Goal: Task Accomplishment & Management: Manage account settings

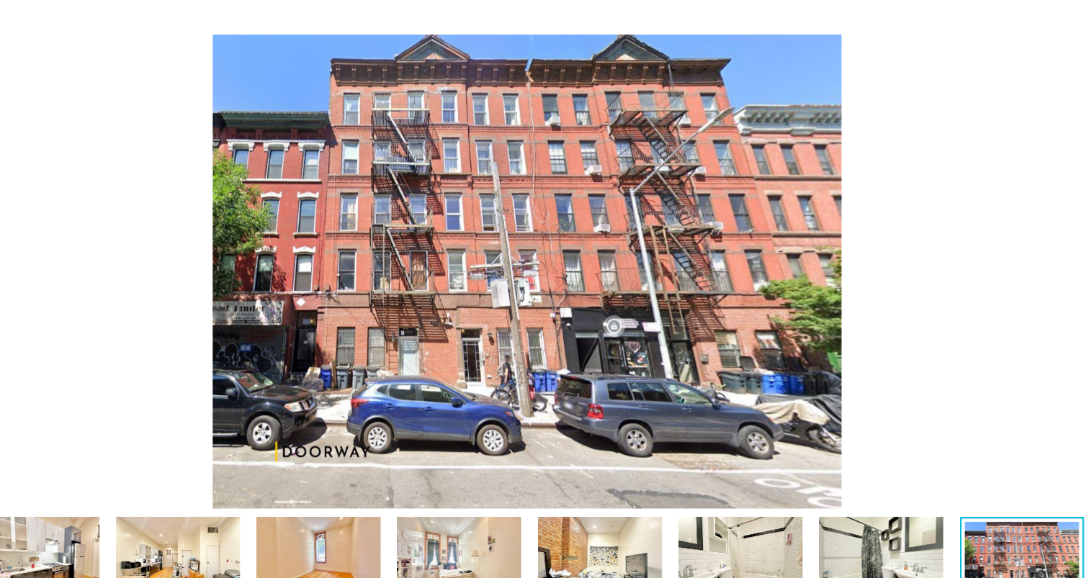
click at [1020, 77] on img at bounding box center [544, 283] width 997 height 413
click at [200, 238] on img at bounding box center [544, 283] width 997 height 413
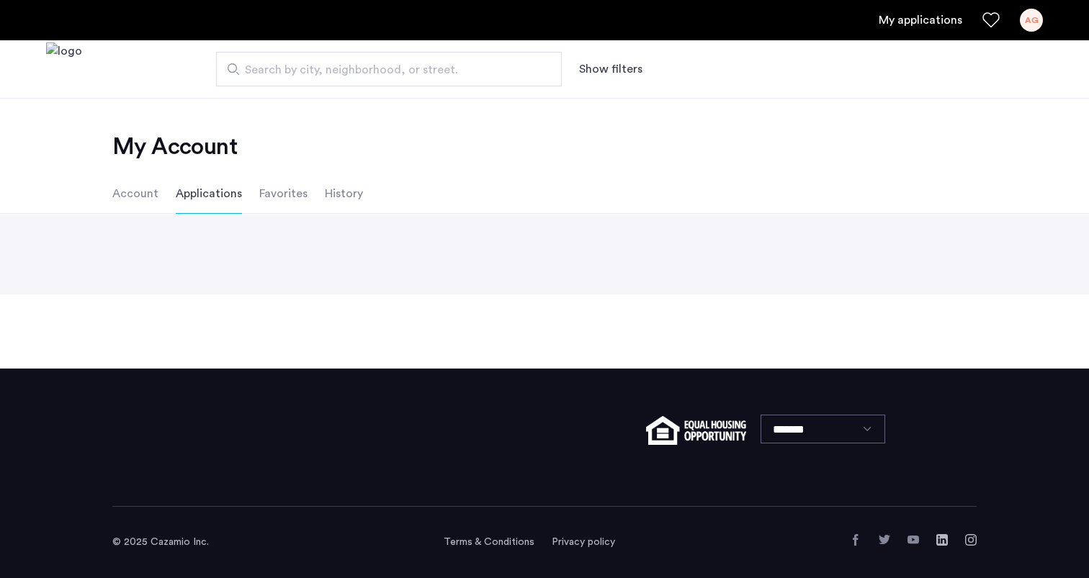
click at [166, 186] on ul "Account Applications Favorites History" at bounding box center [545, 194] width 908 height 40
click at [155, 189] on li "Account" at bounding box center [135, 194] width 46 height 40
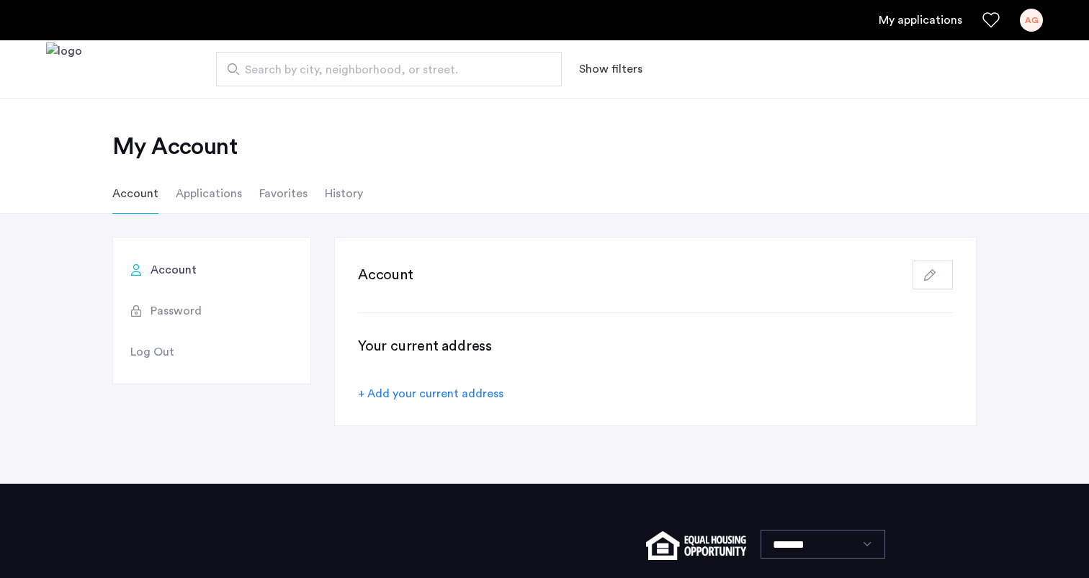
click at [465, 353] on h3 "Your current address" at bounding box center [655, 346] width 595 height 20
click at [472, 365] on div "Your current address + Add your current address" at bounding box center [655, 369] width 595 height 66
click at [1024, 20] on div "AG" at bounding box center [1031, 20] width 23 height 23
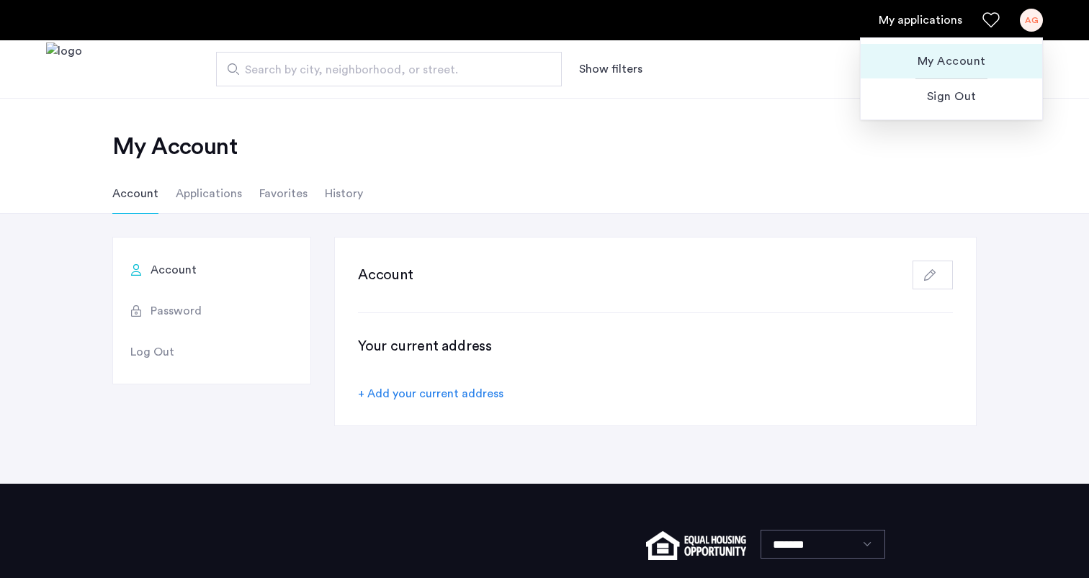
click at [960, 55] on span "My Account" at bounding box center [951, 61] width 158 height 17
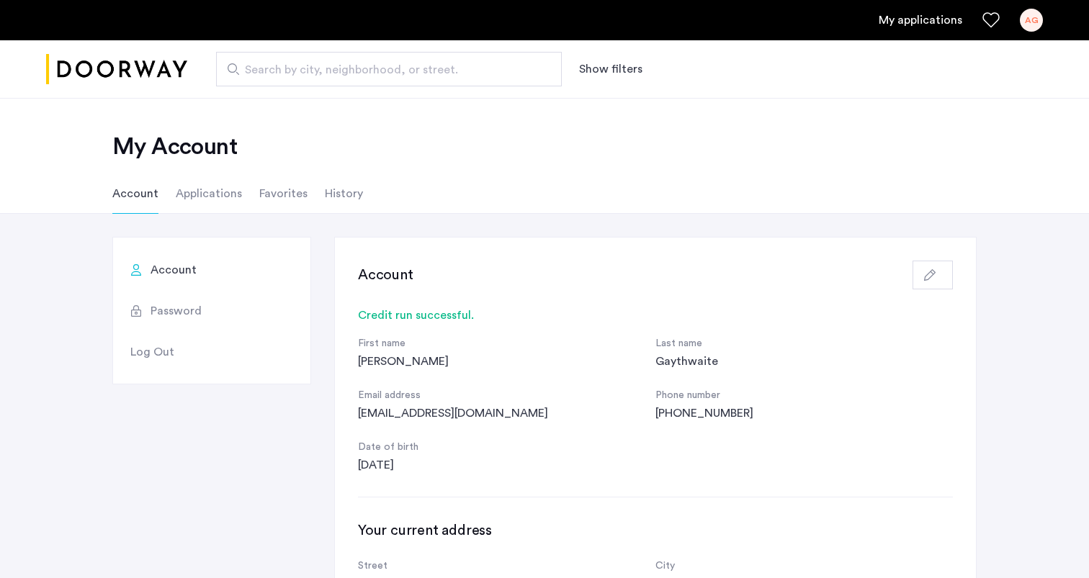
click at [210, 201] on li "Applications" at bounding box center [209, 194] width 66 height 40
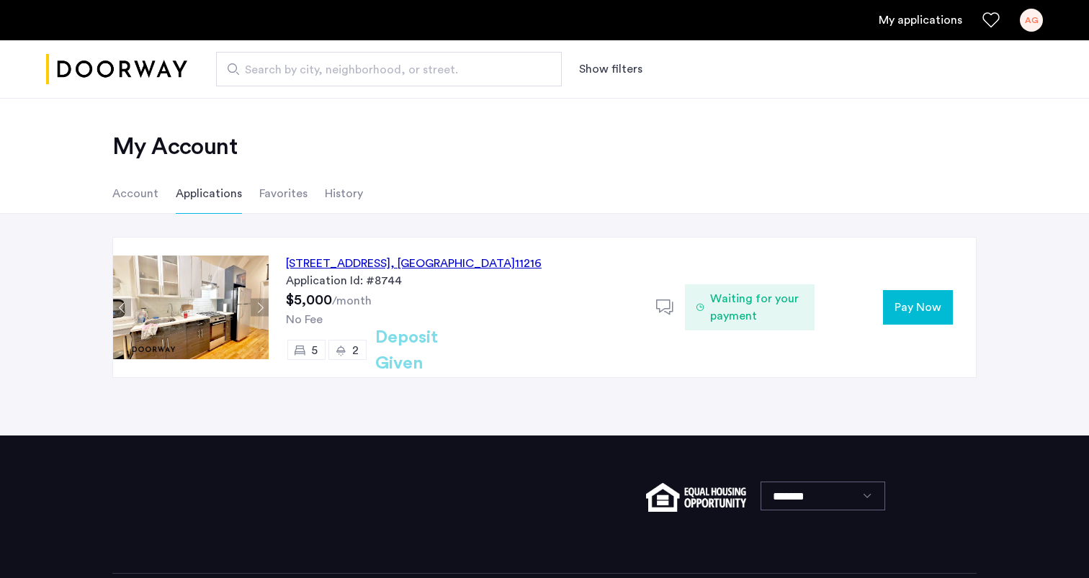
click at [766, 309] on span "Waiting for your payment" at bounding box center [756, 307] width 93 height 35
click at [906, 300] on span "Pay Now" at bounding box center [918, 307] width 47 height 17
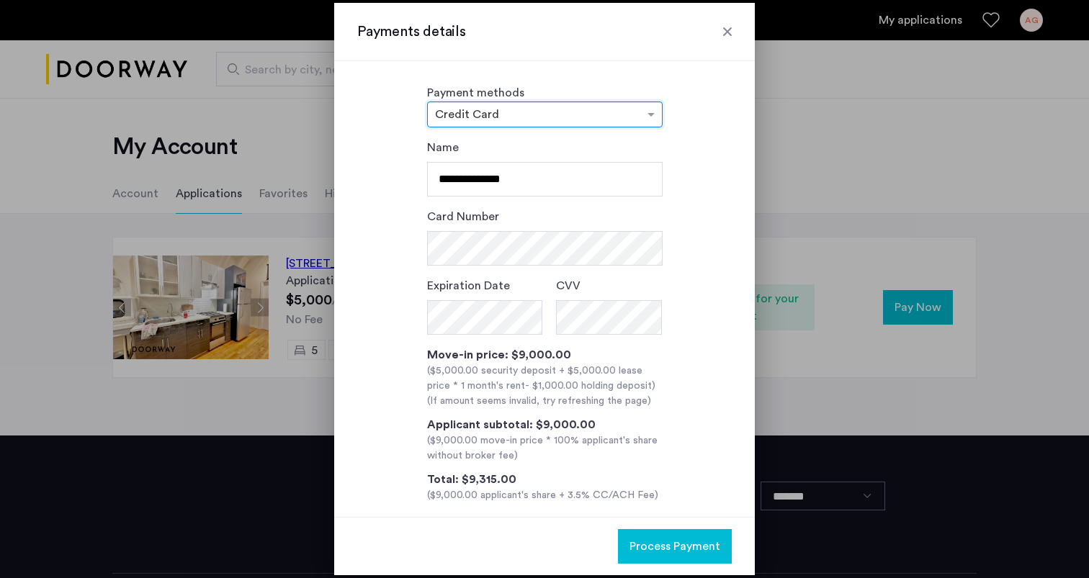
scroll to position [17, 0]
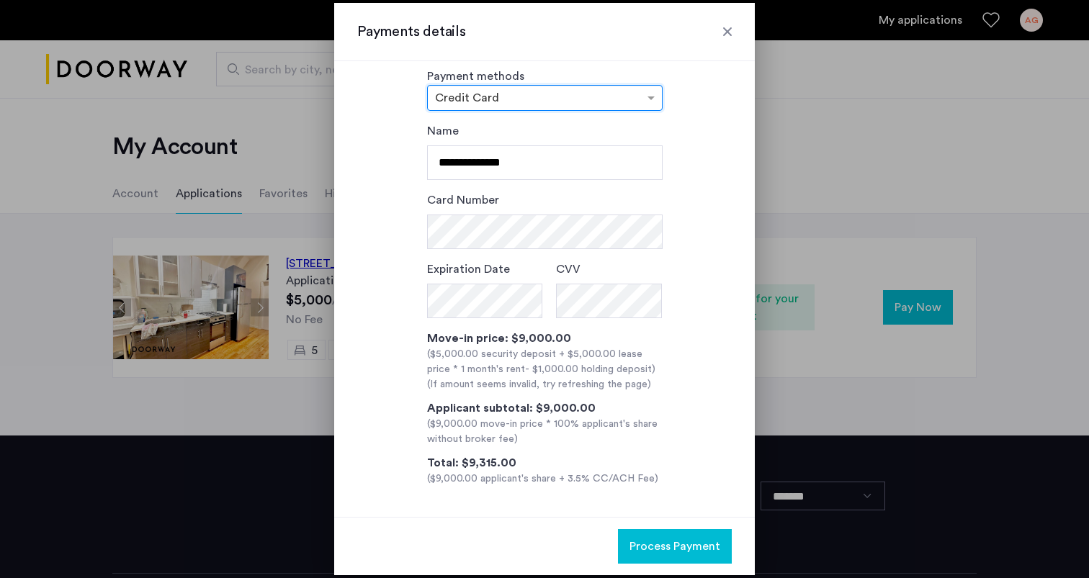
click at [728, 31] on div at bounding box center [727, 31] width 14 height 14
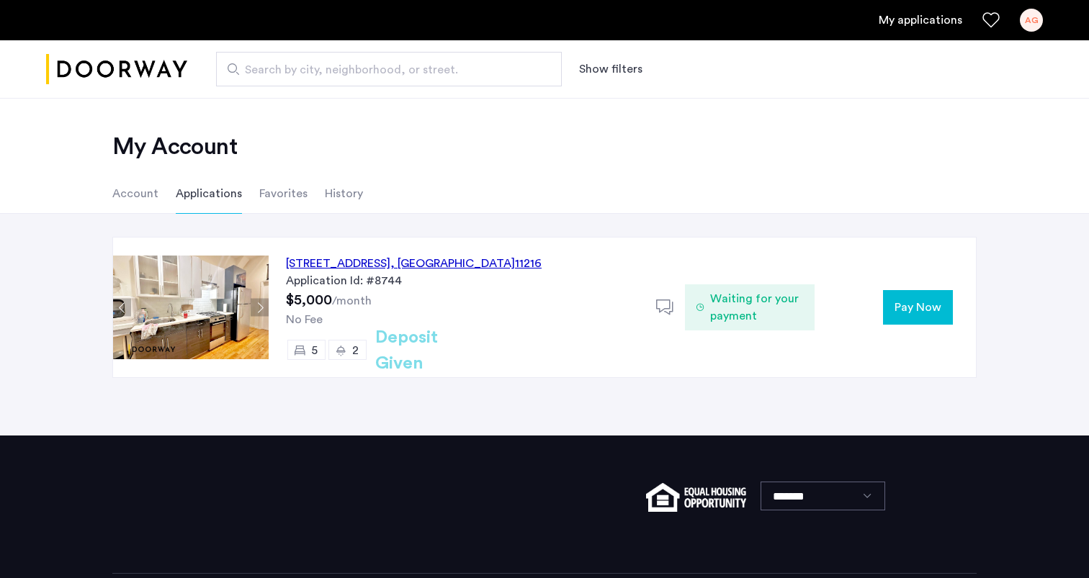
click at [194, 299] on img at bounding box center [191, 308] width 156 height 104
click at [298, 264] on div "1088 Bedford Avenue, Unit 1, Brooklyn , NY 11216" at bounding box center [414, 263] width 256 height 17
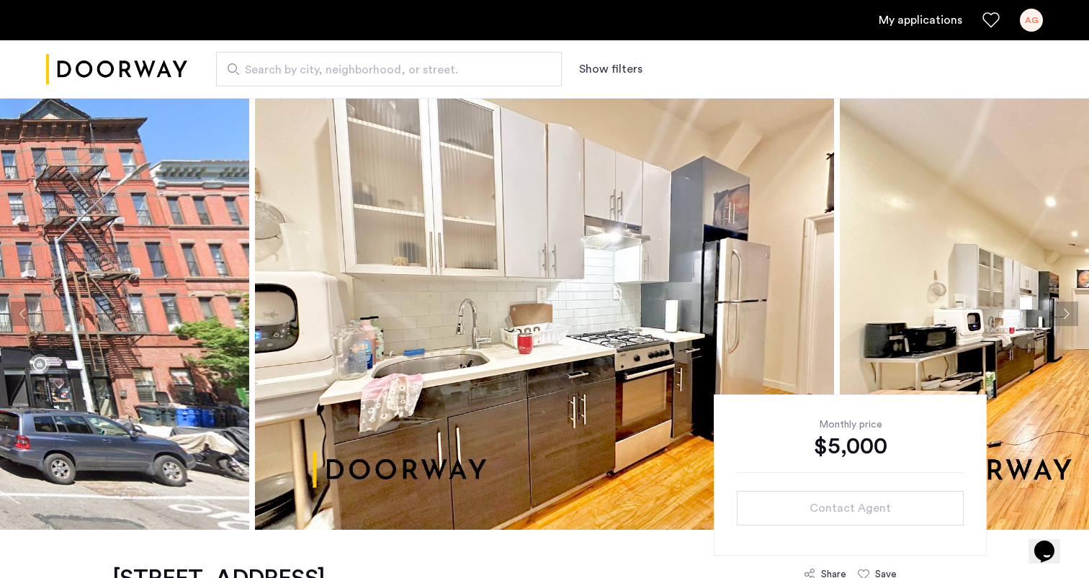
click at [488, 201] on img at bounding box center [544, 314] width 579 height 432
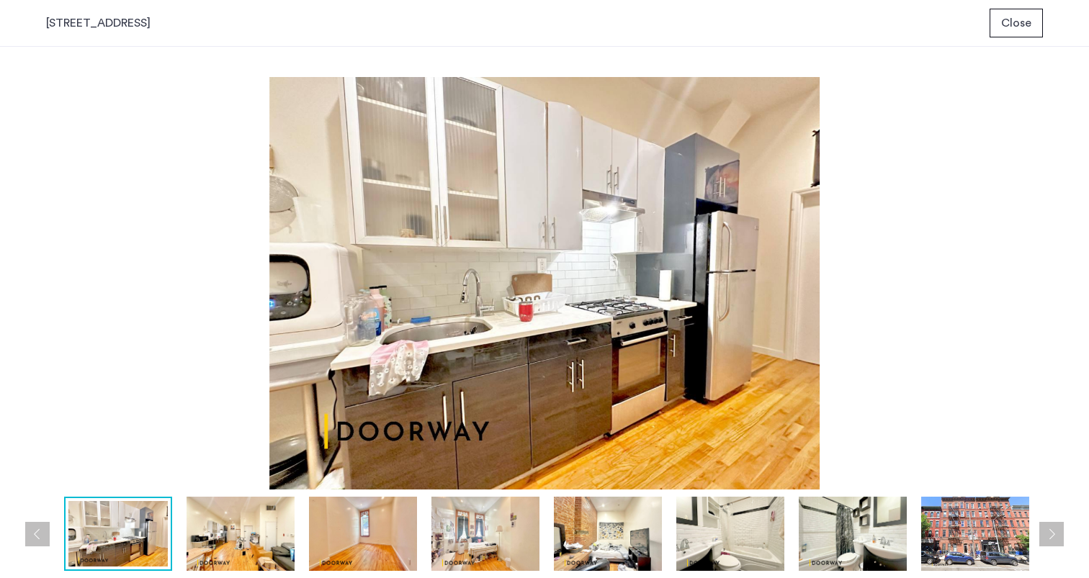
click at [261, 533] on img at bounding box center [241, 534] width 108 height 74
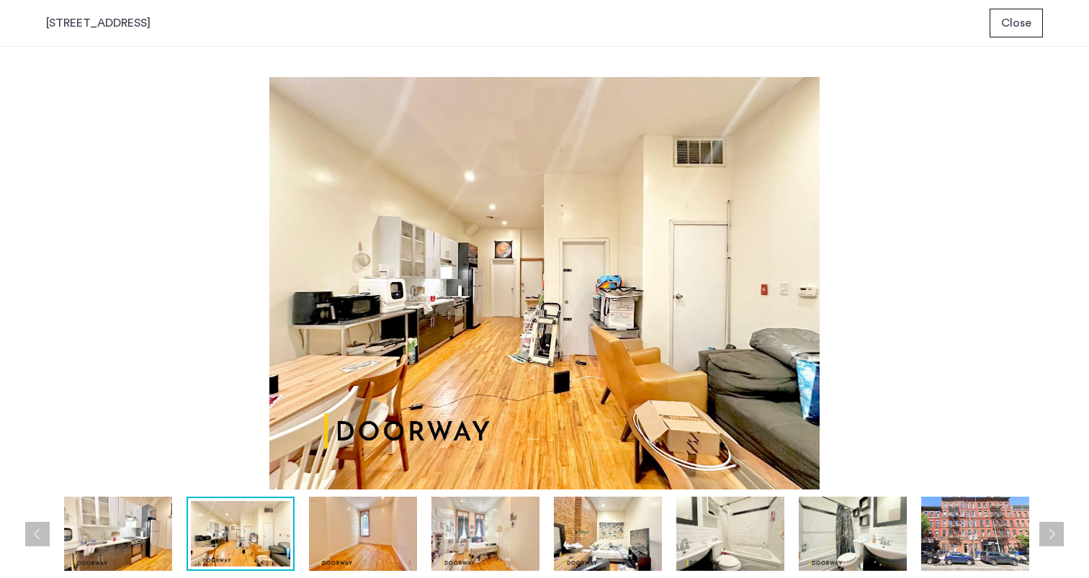
click at [398, 527] on img at bounding box center [363, 534] width 108 height 74
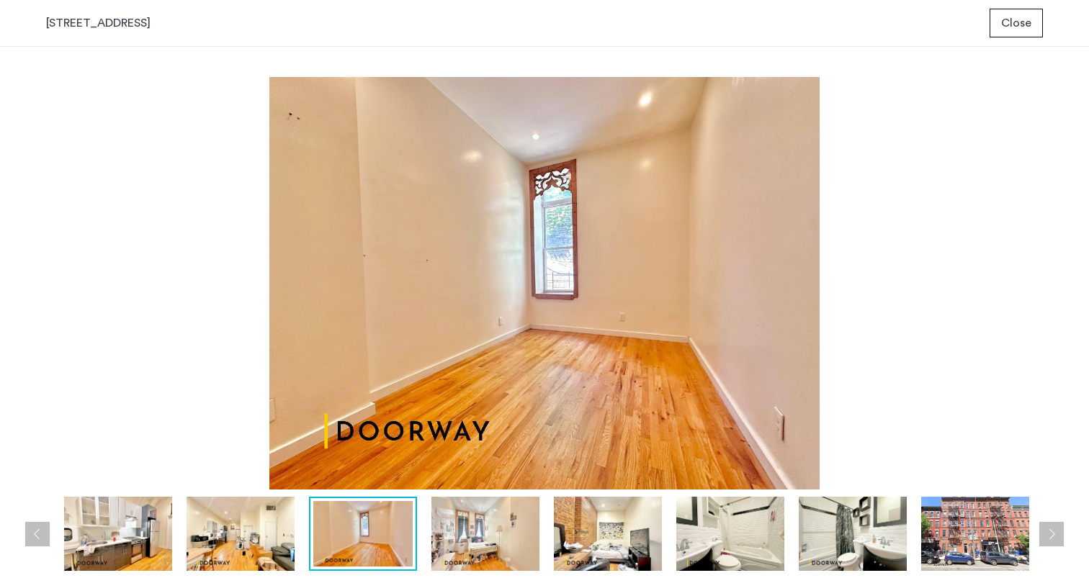
click at [262, 543] on img at bounding box center [241, 534] width 108 height 74
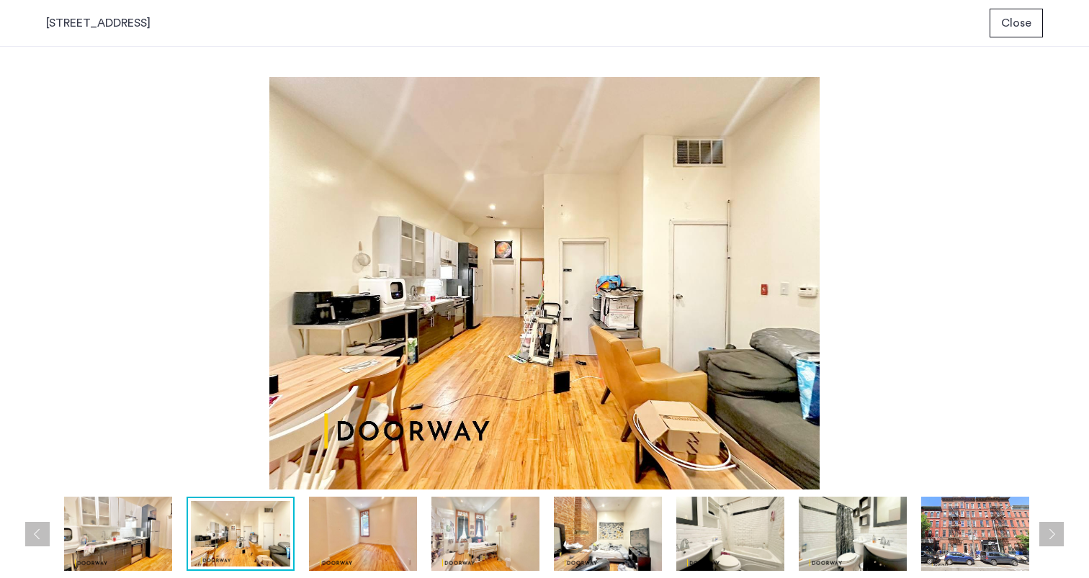
click at [392, 531] on img at bounding box center [363, 534] width 108 height 74
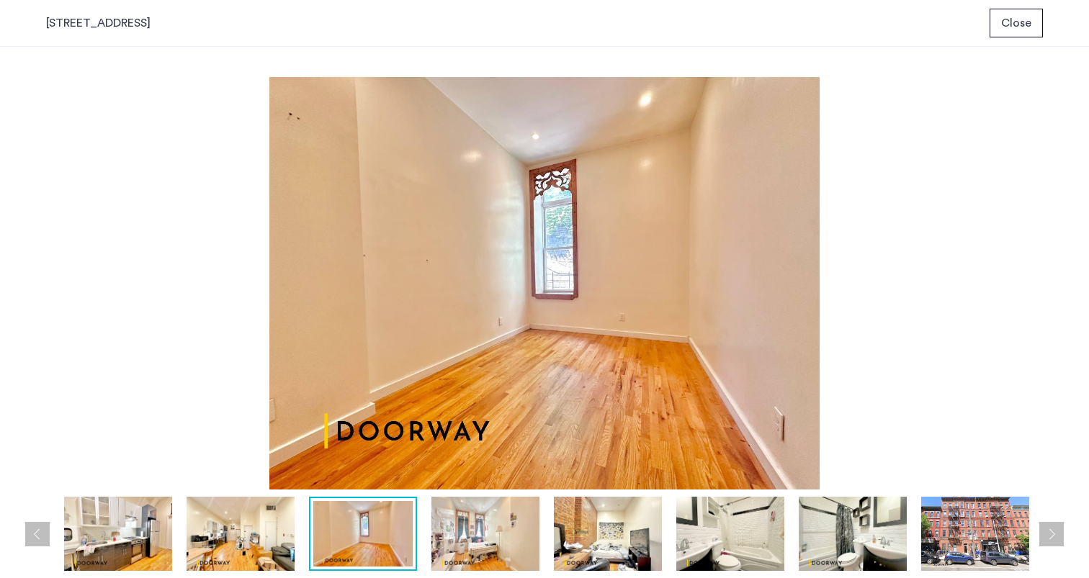
click at [483, 532] on img at bounding box center [485, 534] width 108 height 74
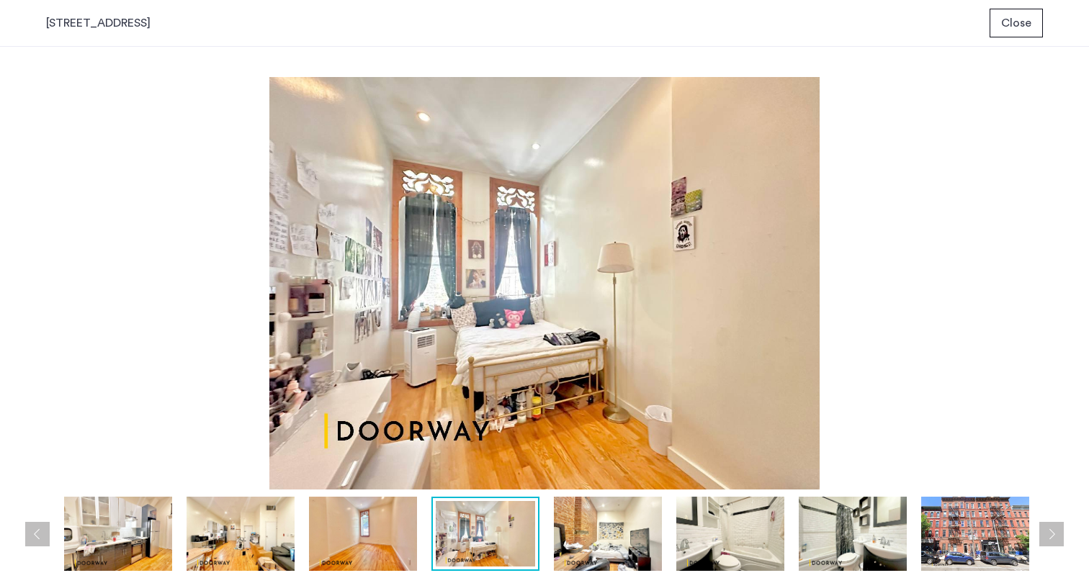
click at [607, 532] on img at bounding box center [608, 534] width 108 height 74
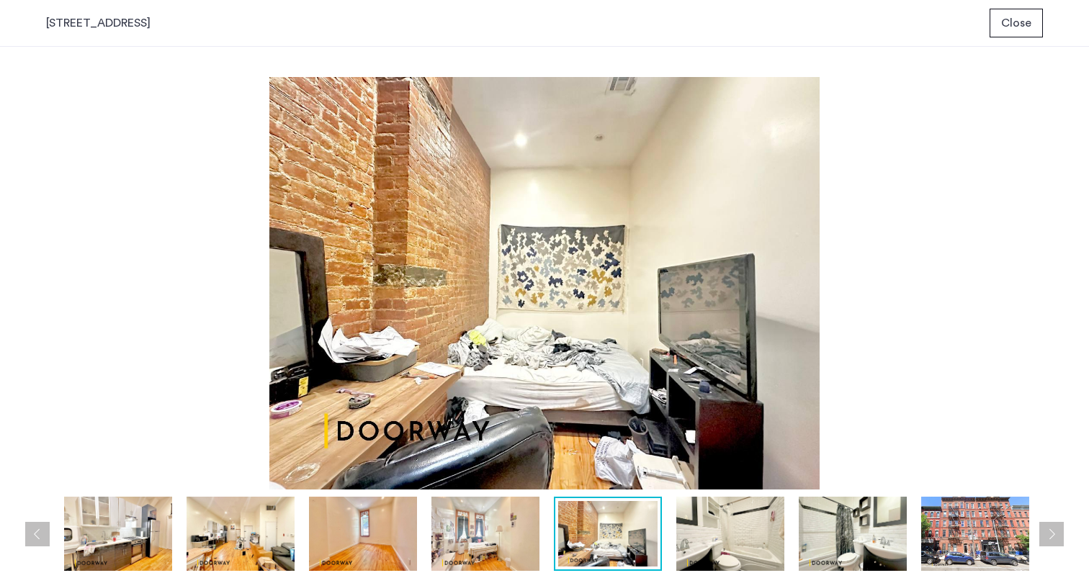
click at [704, 502] on img at bounding box center [730, 534] width 108 height 74
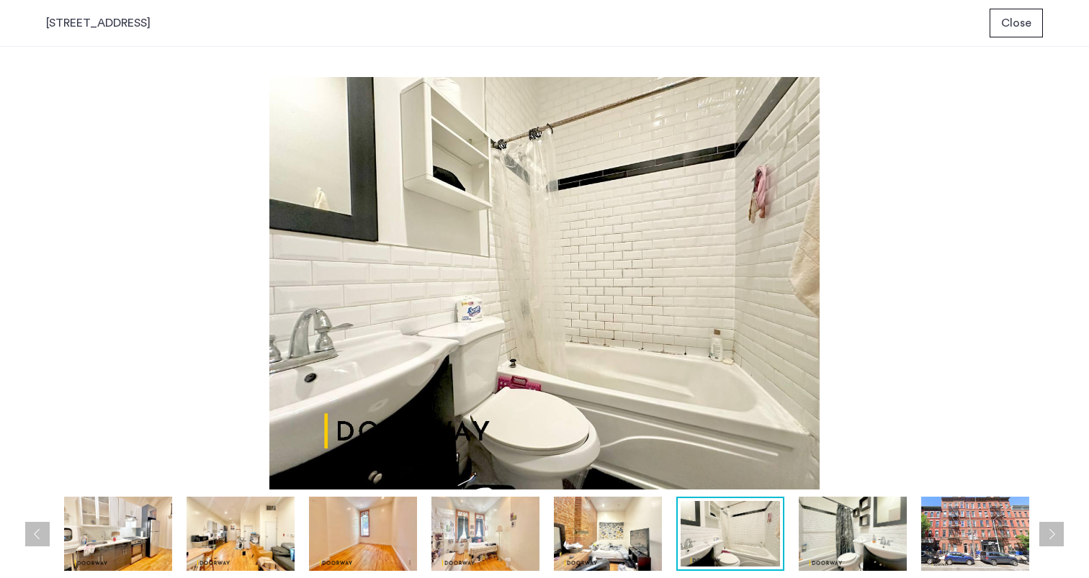
click at [861, 521] on img at bounding box center [853, 534] width 108 height 74
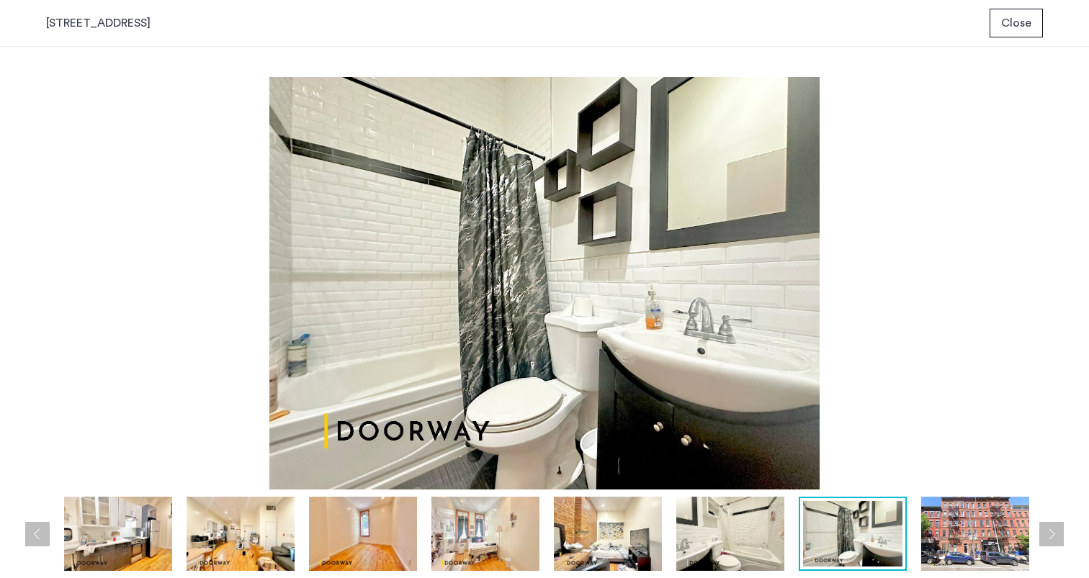
click at [946, 513] on img at bounding box center [975, 534] width 108 height 74
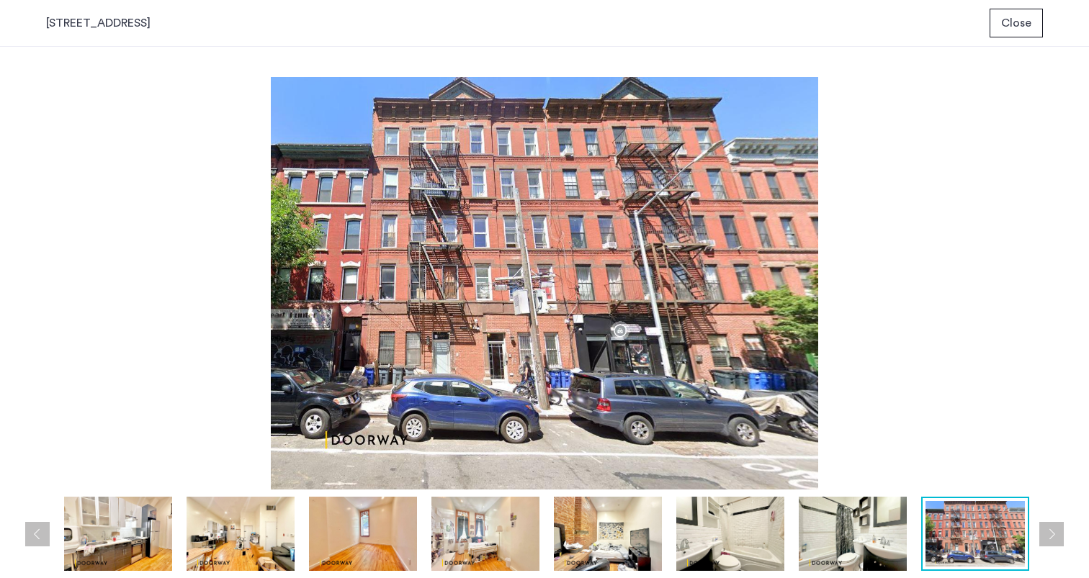
click at [1013, 17] on span "Close" at bounding box center [1016, 22] width 30 height 17
